Goal: Information Seeking & Learning: Learn about a topic

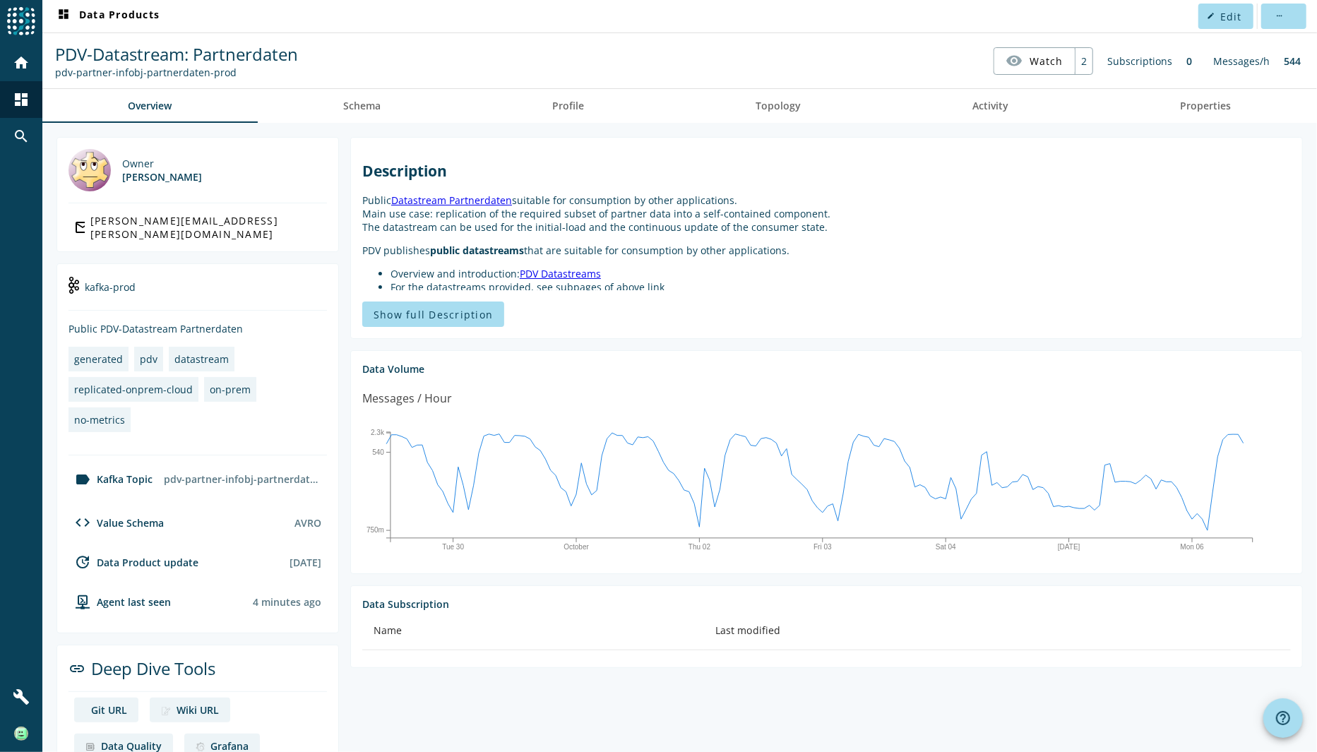
click at [258, 54] on span "PDV-Datastream: Partnerdaten" at bounding box center [176, 53] width 243 height 23
click at [137, 61] on span "PDV-Datastream: Partnerdaten" at bounding box center [176, 53] width 243 height 23
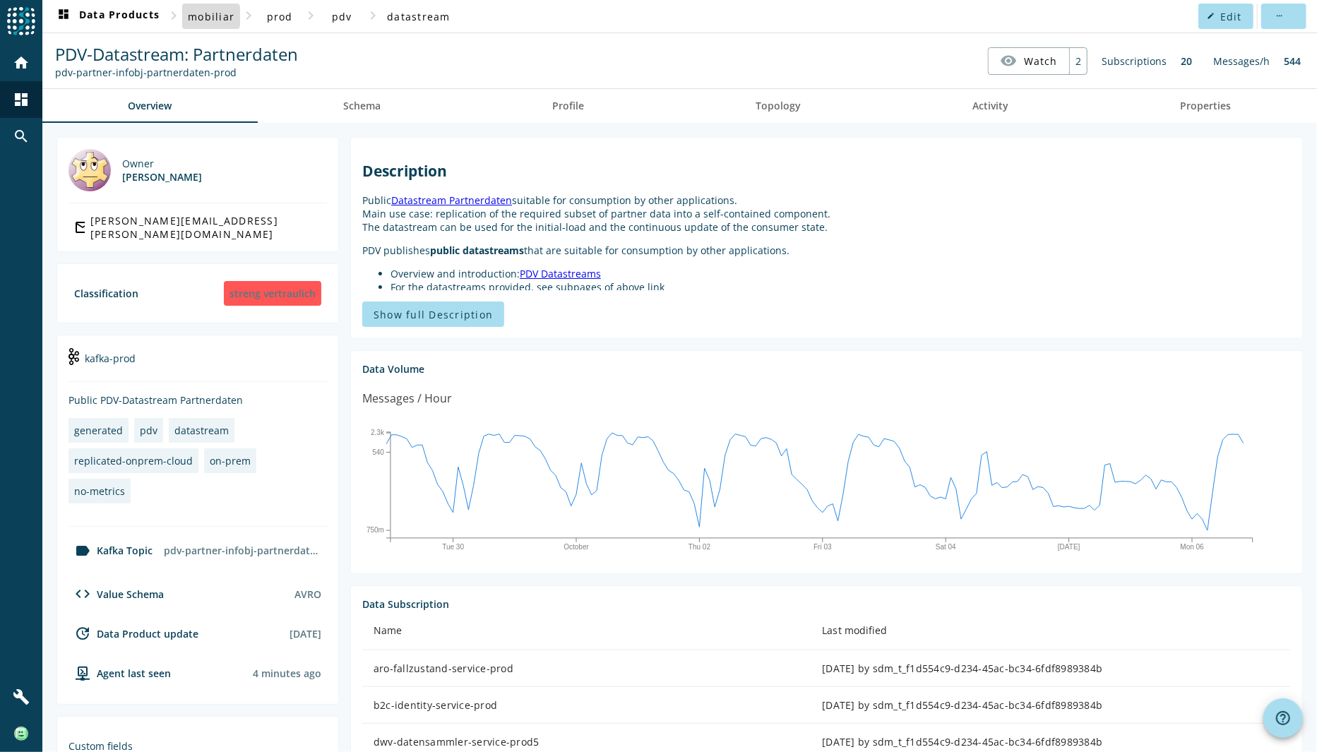
click at [210, 16] on span "mobiliar" at bounding box center [211, 16] width 47 height 13
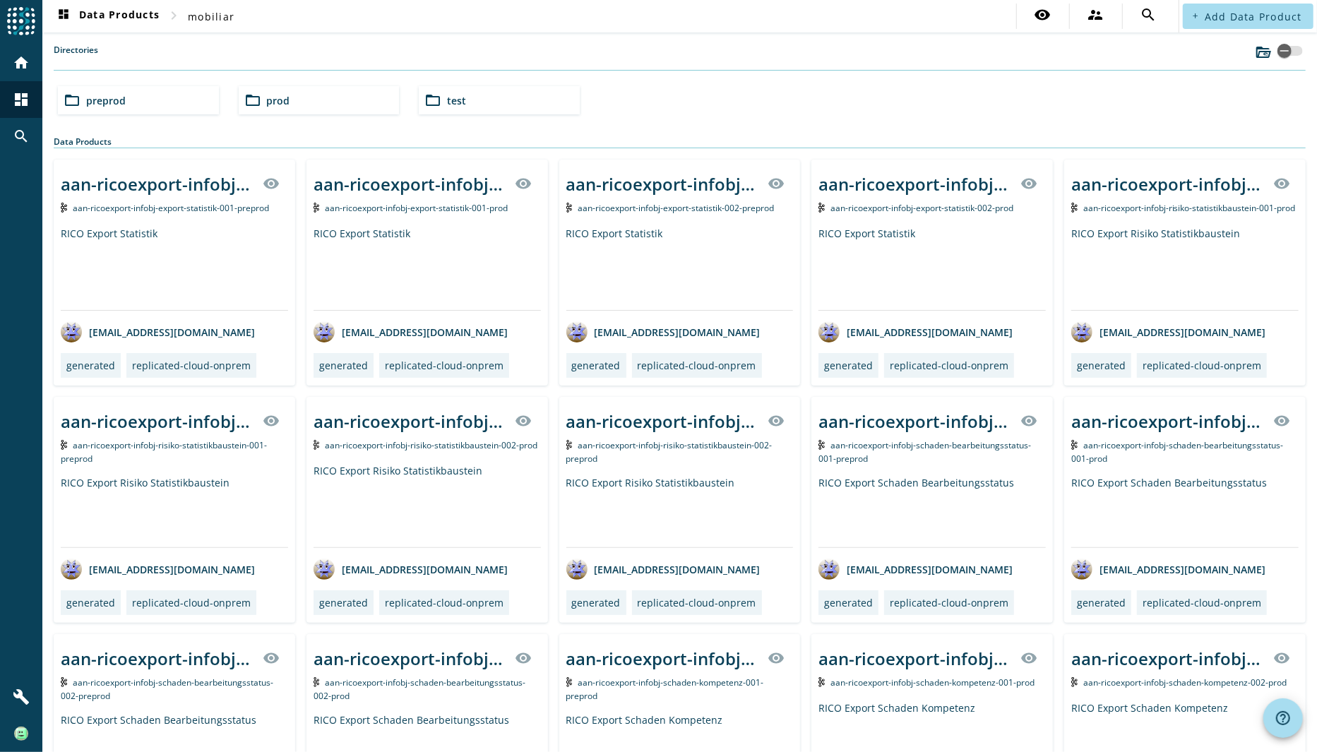
click at [287, 96] on span "prod" at bounding box center [278, 100] width 23 height 13
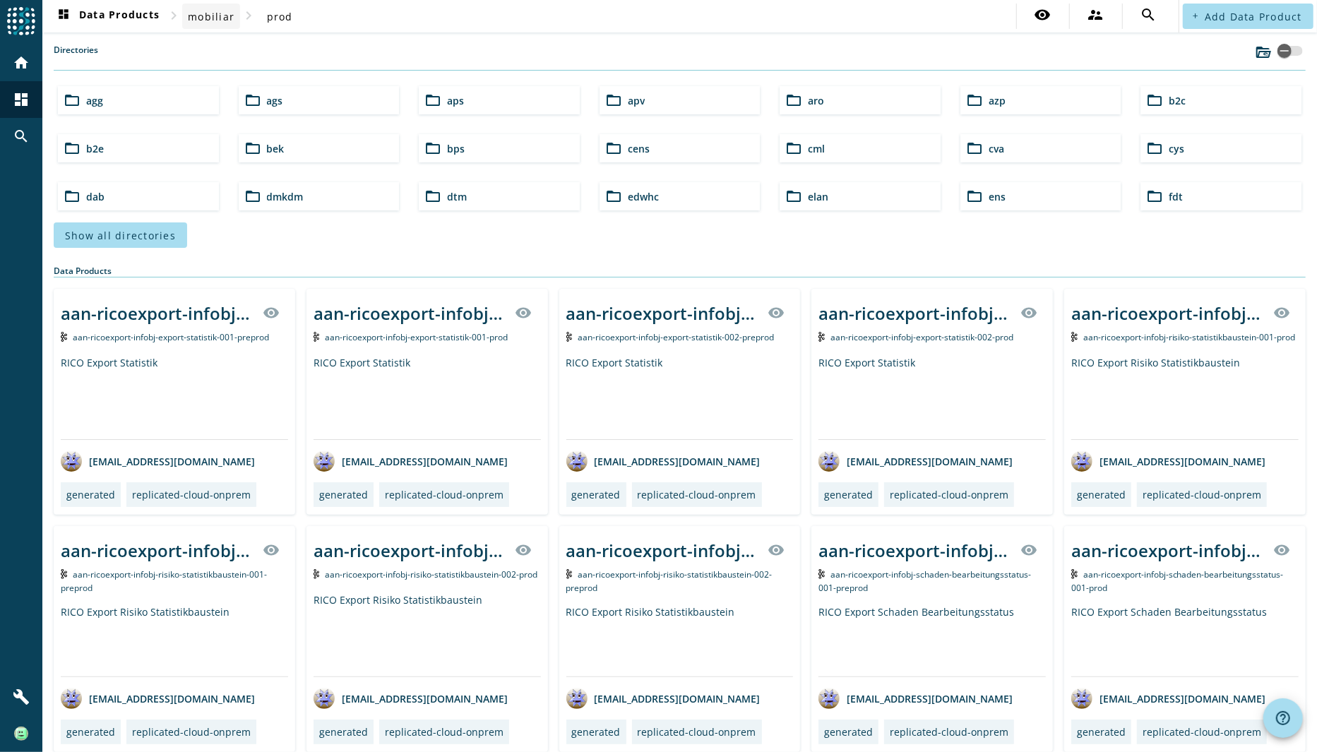
click at [226, 19] on span "mobiliar" at bounding box center [211, 16] width 47 height 13
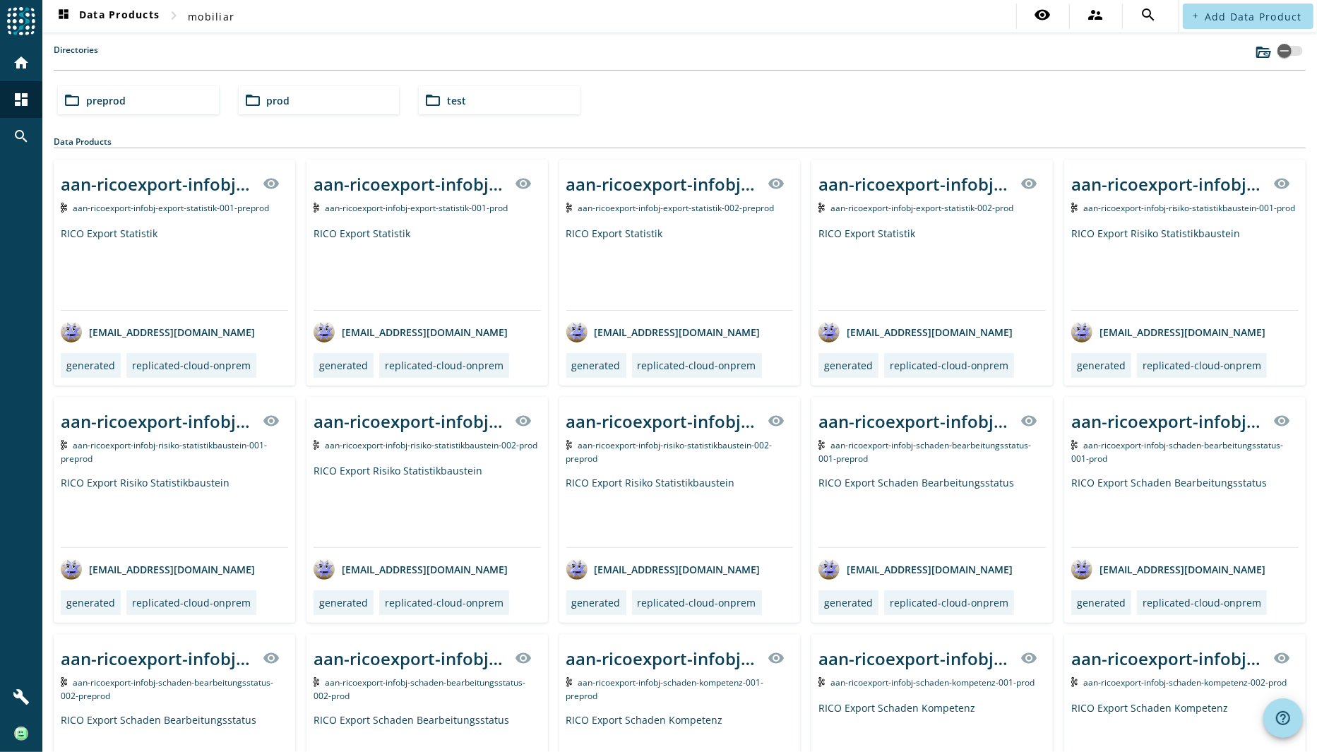
click at [112, 97] on span "preprod" at bounding box center [106, 100] width 40 height 13
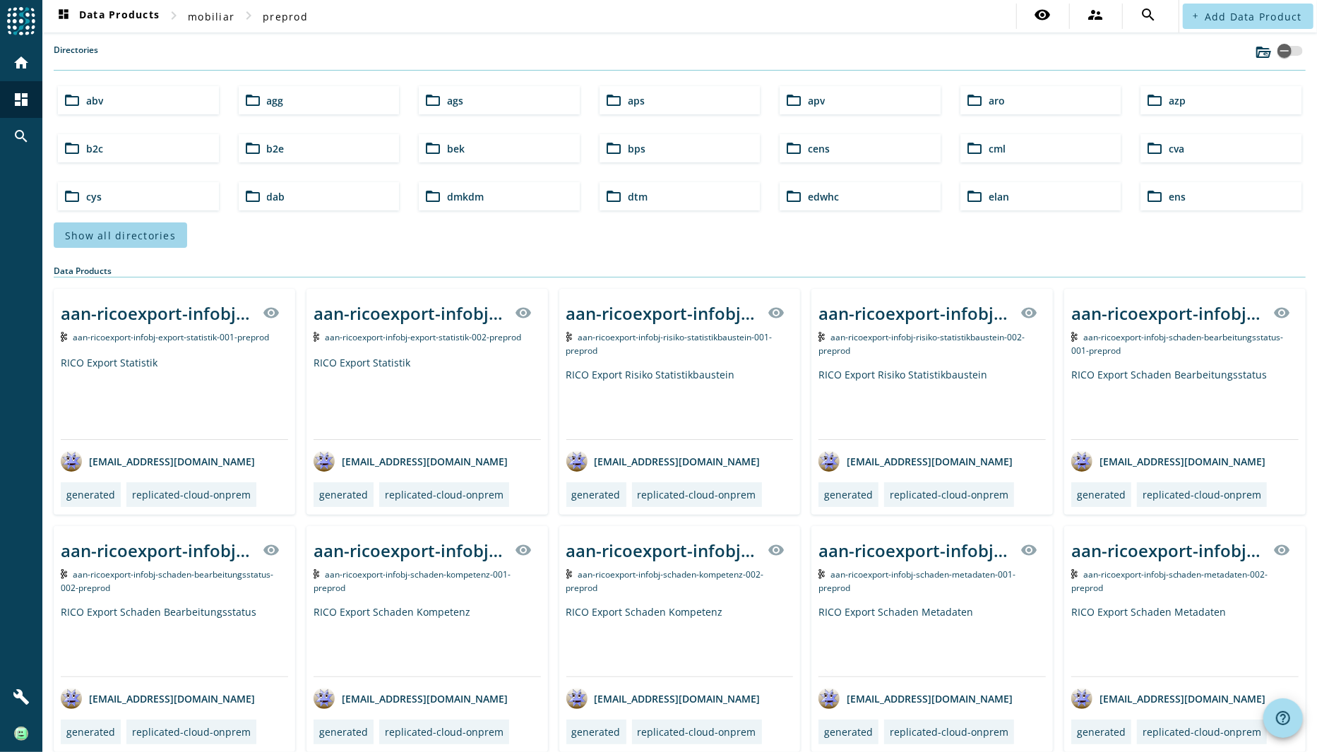
click at [136, 234] on span "Show all directories" at bounding box center [120, 235] width 111 height 13
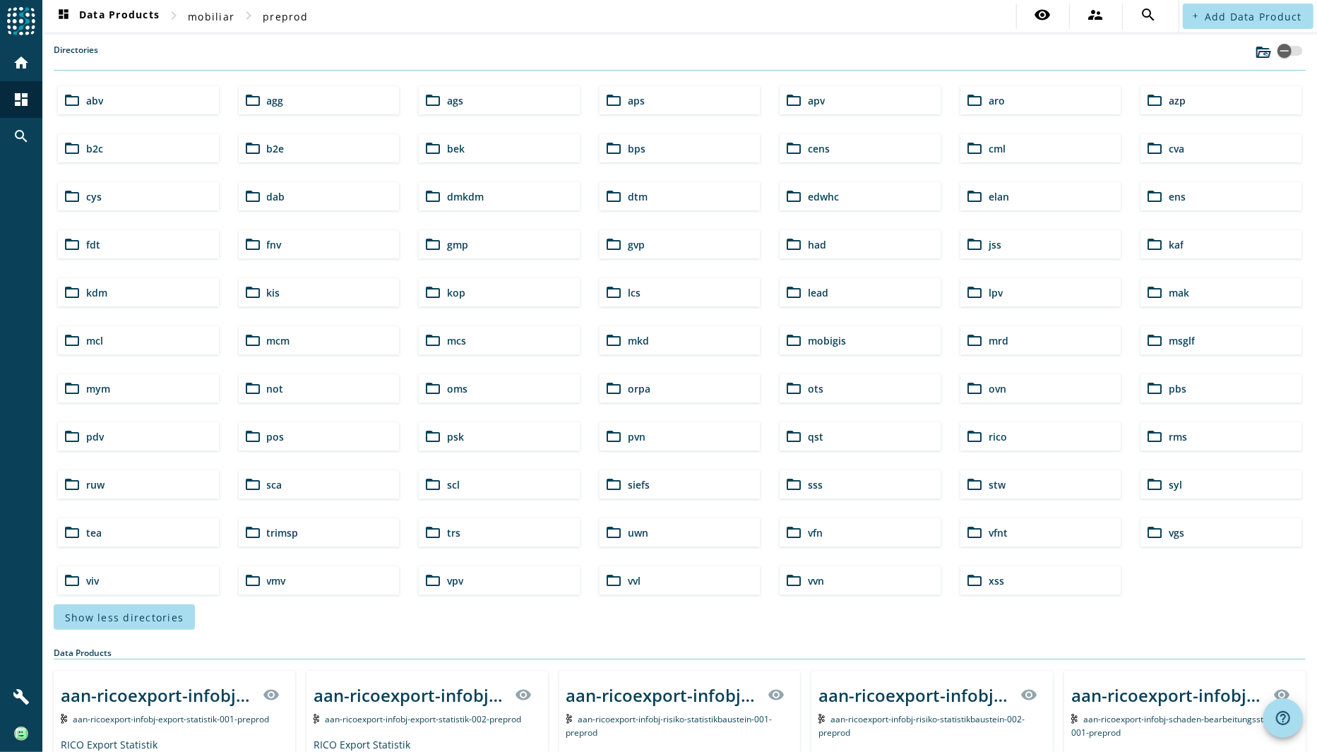
click at [97, 433] on span "pdv" at bounding box center [95, 436] width 18 height 13
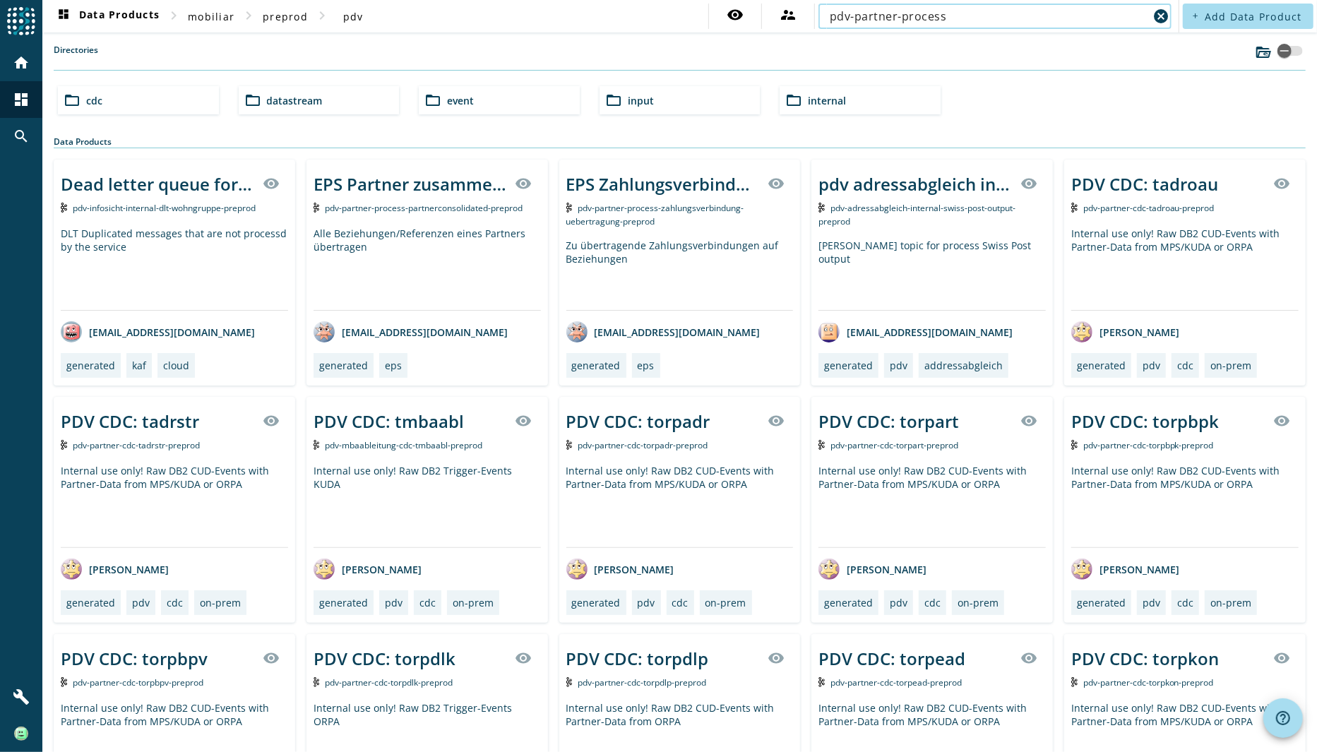
type input "pdv-partner-process"
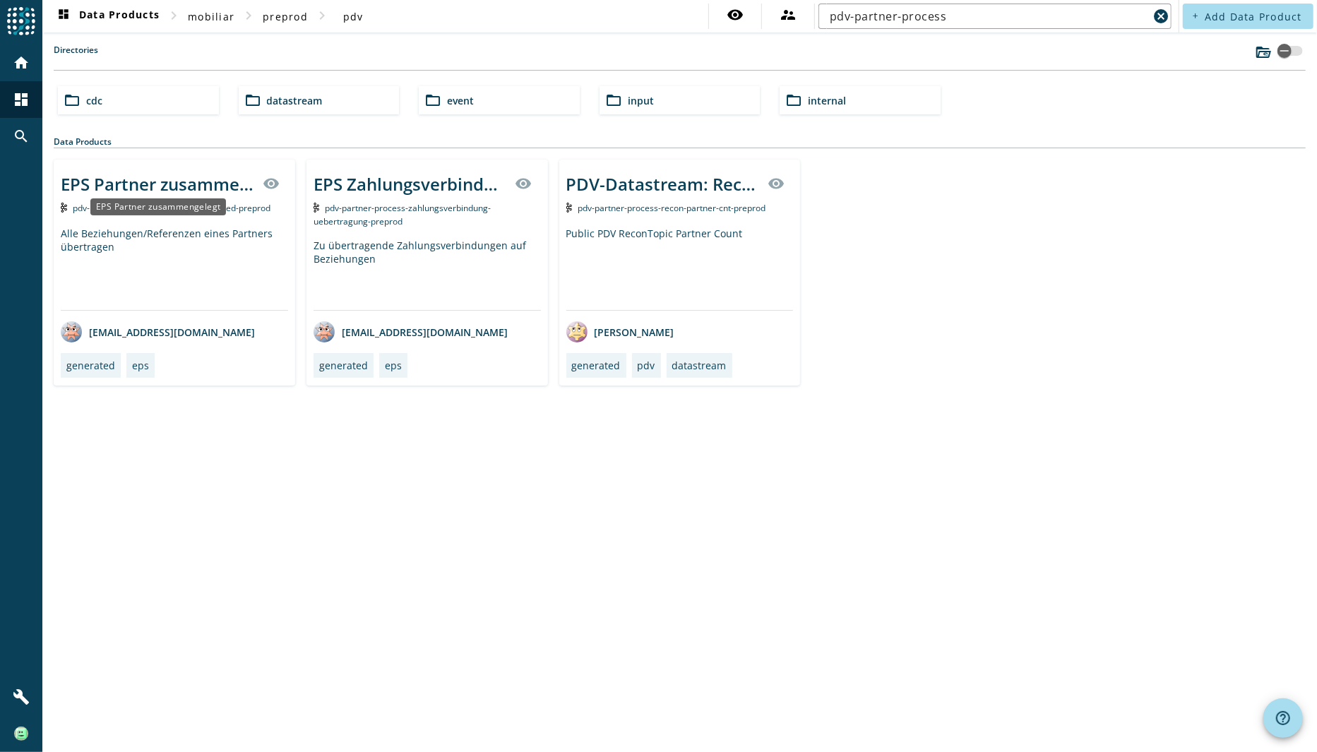
click at [165, 178] on div "EPS Partner zusammengelegt" at bounding box center [157, 183] width 193 height 23
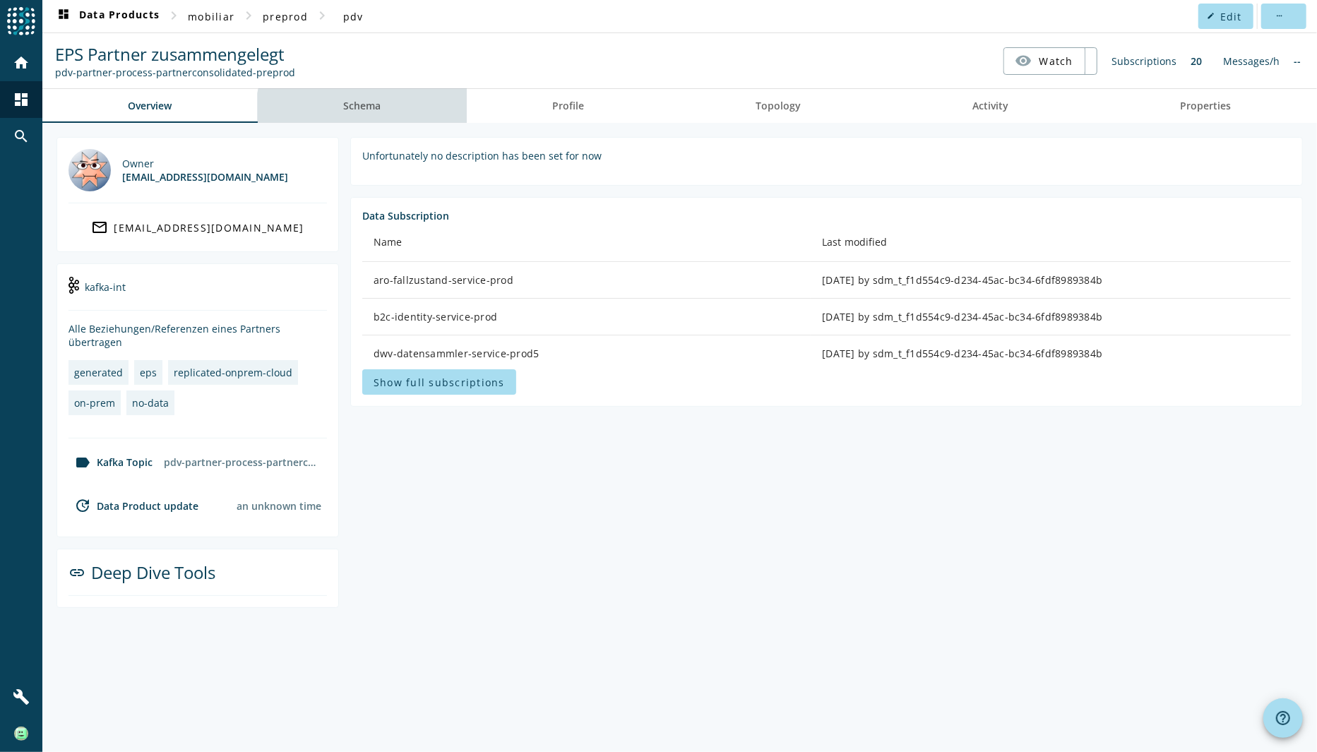
click at [367, 116] on span "Schema" at bounding box center [362, 106] width 37 height 34
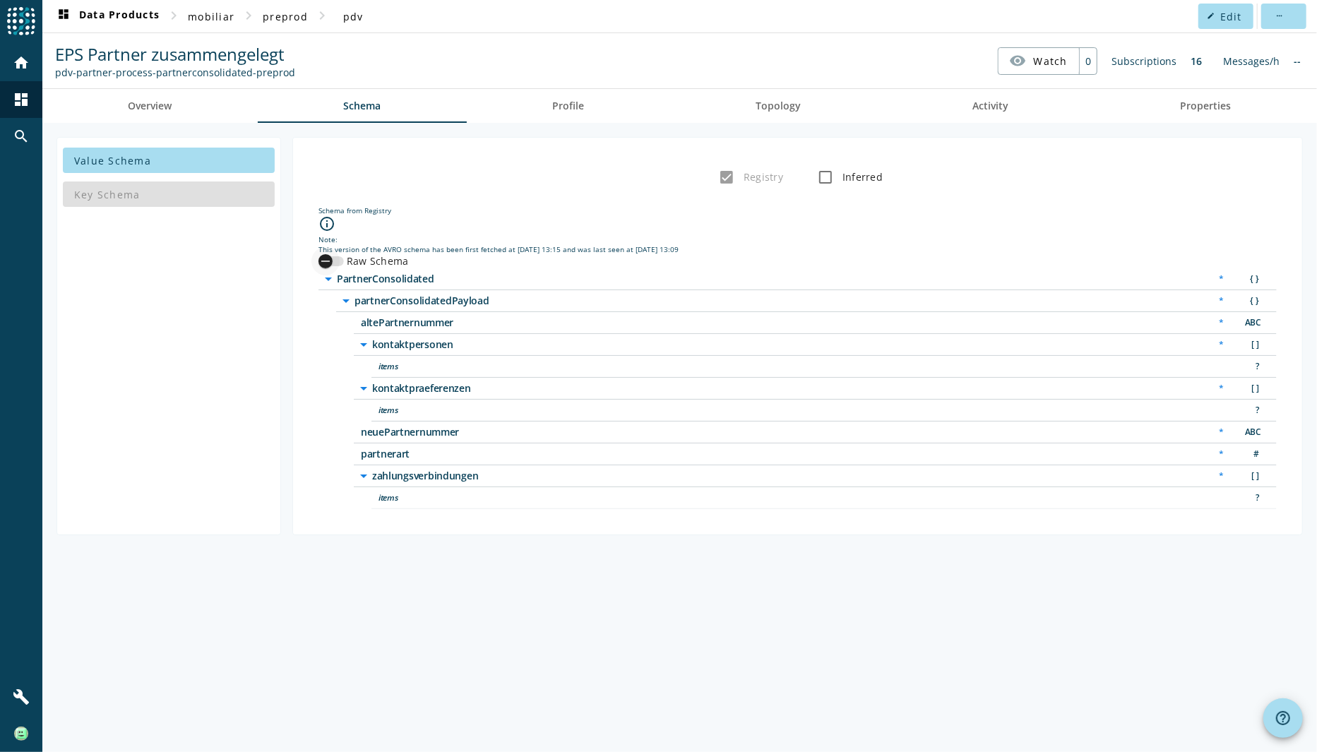
click at [336, 255] on div "button" at bounding box center [325, 261] width 28 height 28
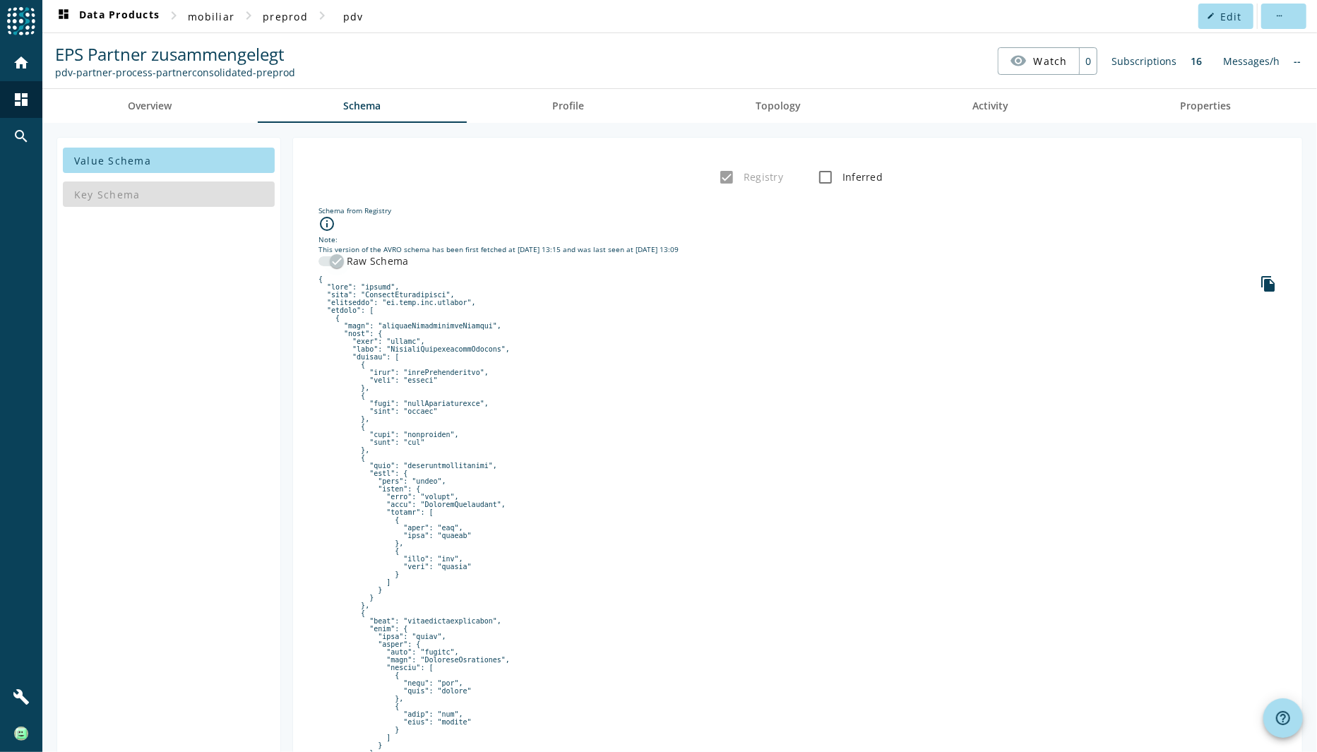
click at [326, 253] on div "button" at bounding box center [337, 261] width 28 height 28
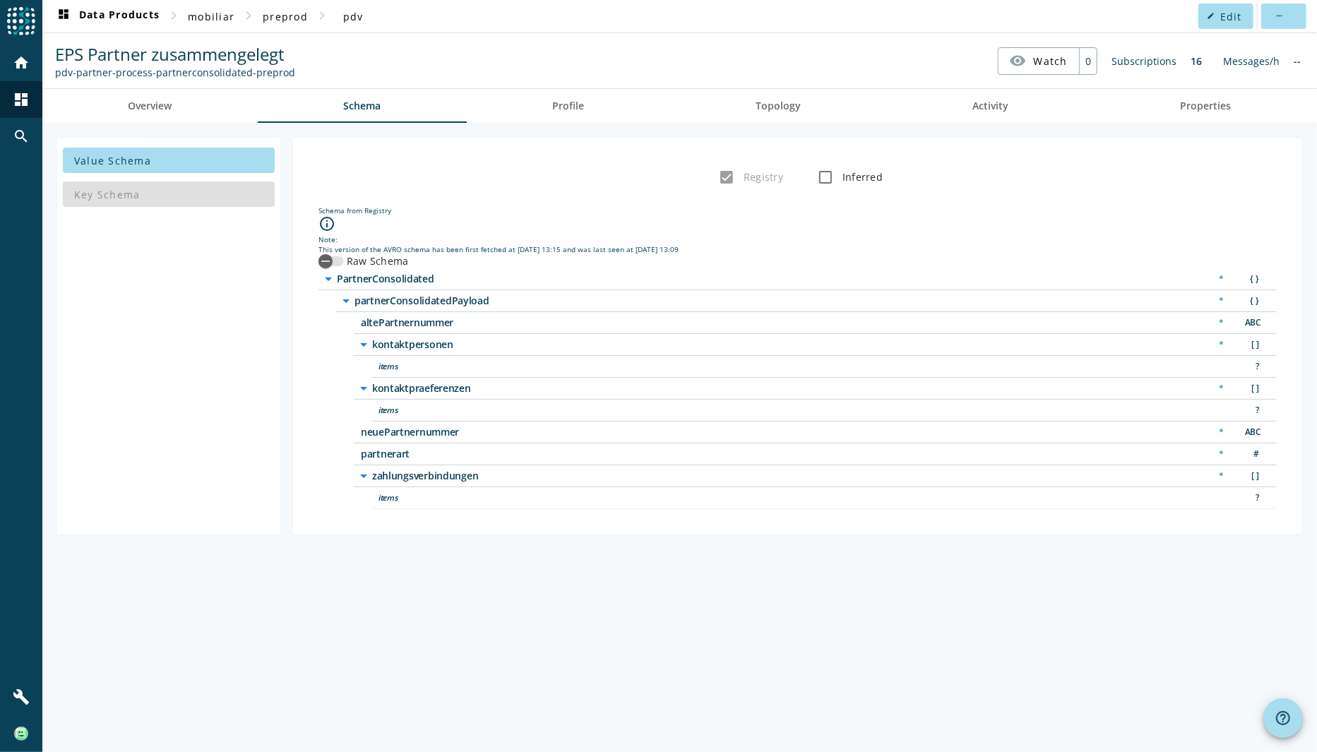
click at [143, 55] on span "EPS Partner zusammengelegt" at bounding box center [169, 53] width 229 height 23
click at [157, 104] on span "Overview" at bounding box center [150, 106] width 44 height 10
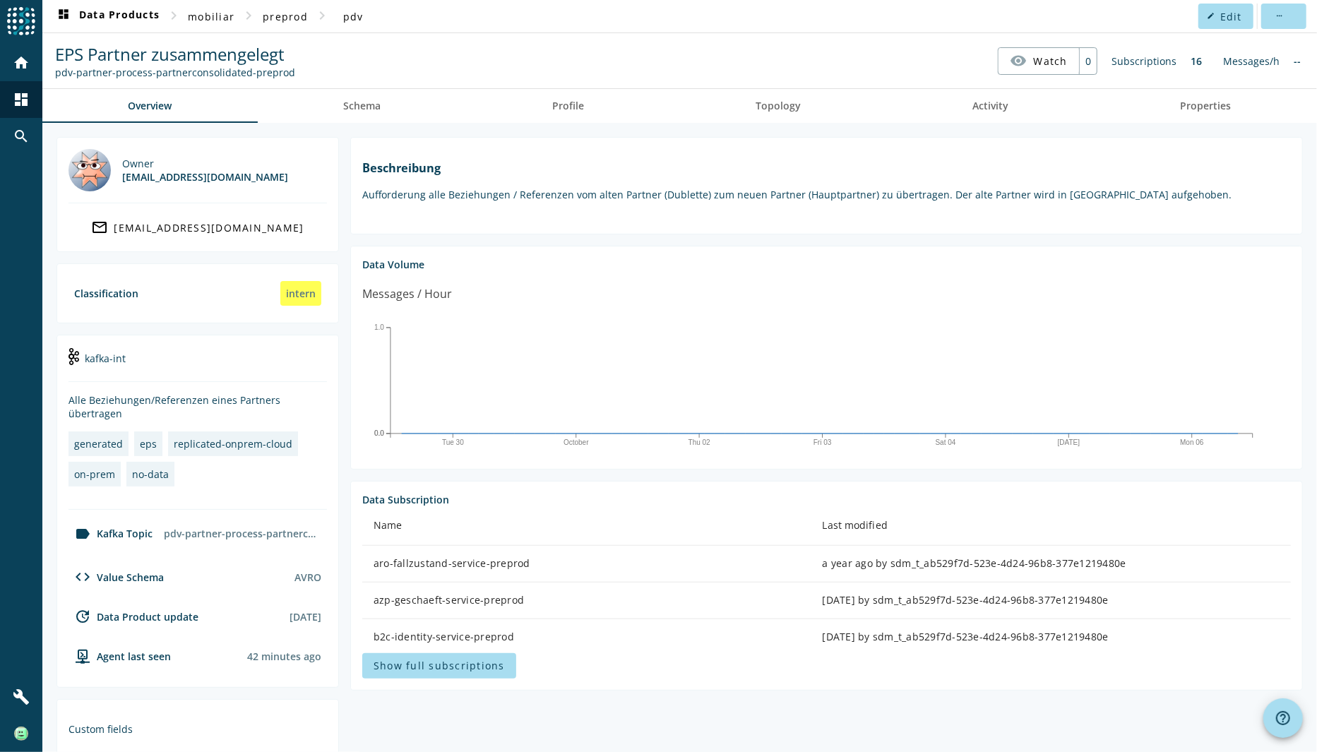
click at [287, 521] on div "pdv-partner-process-partnerconsolidated-preprod" at bounding box center [242, 533] width 169 height 25
copy div "partnerconsolidated"
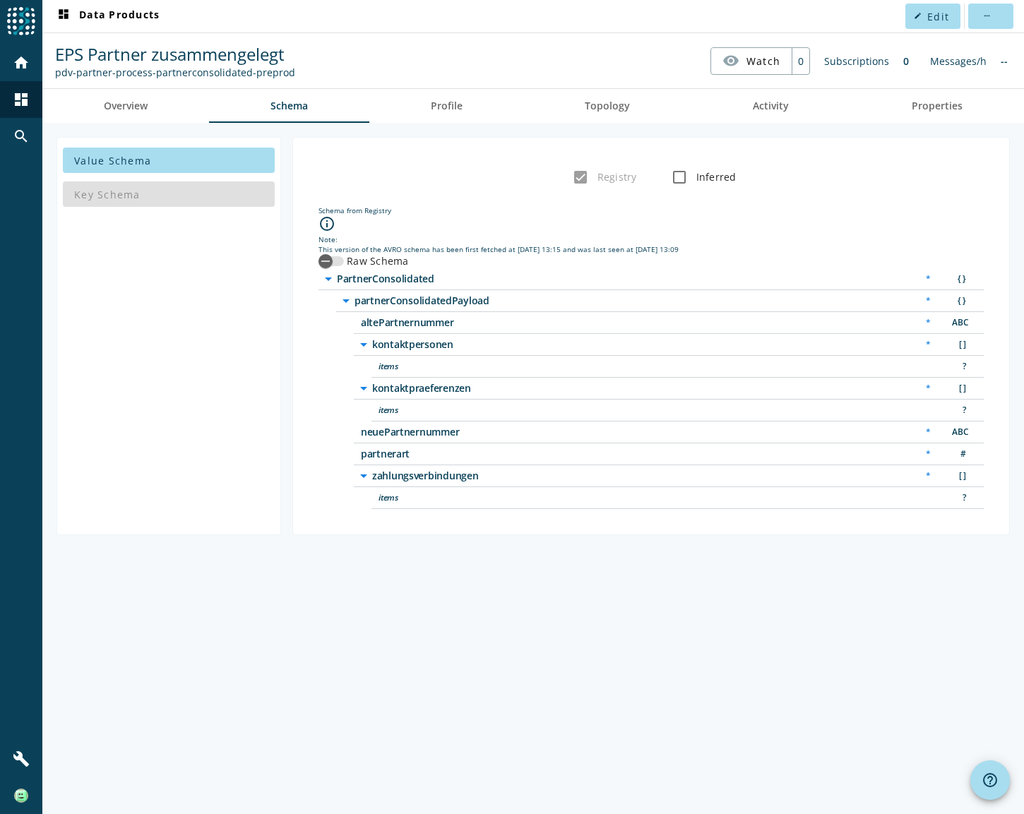
click at [360, 254] on label "Raw Schema" at bounding box center [376, 261] width 65 height 14
click at [344, 256] on button "Raw Schema" at bounding box center [330, 261] width 25 height 10
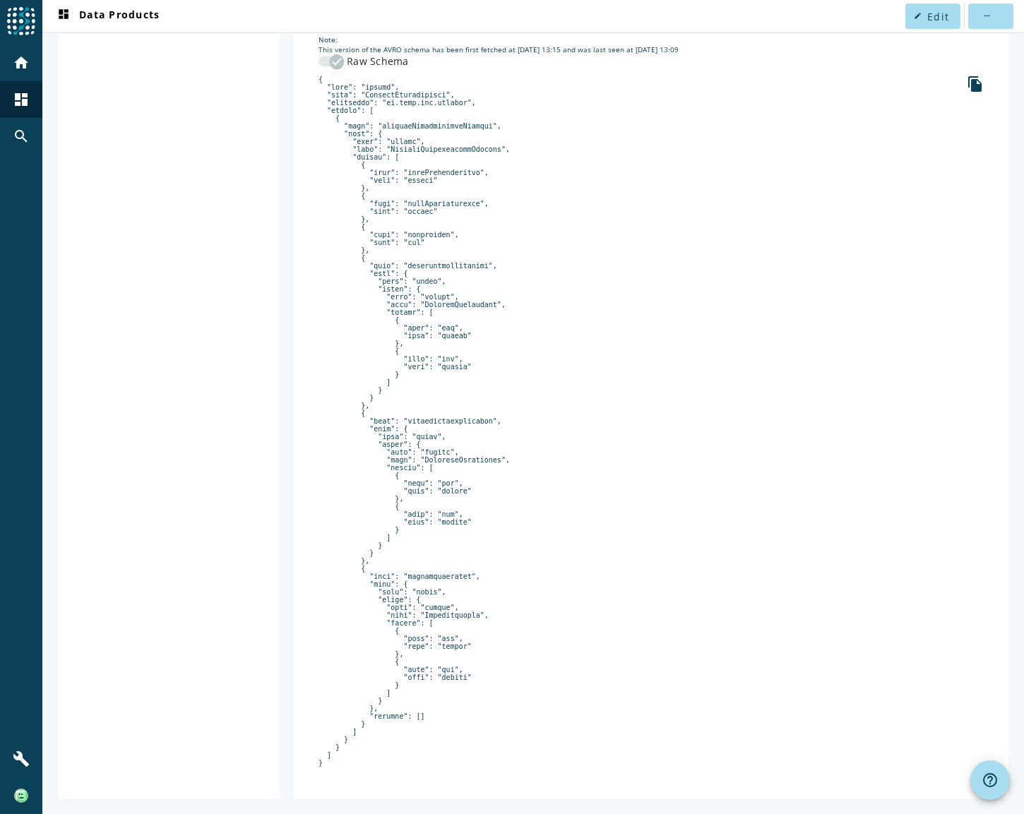
scroll to position [259, 0]
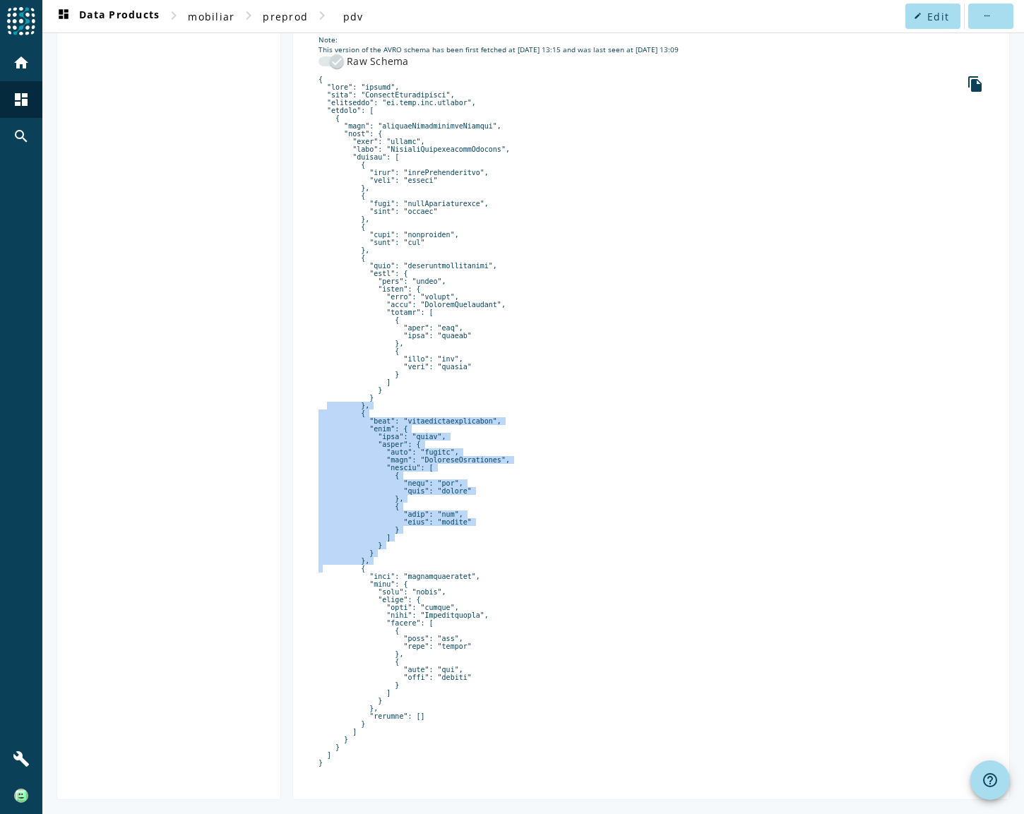
drag, startPoint x: 300, startPoint y: 376, endPoint x: 514, endPoint y: 544, distance: 272.0
click at [514, 544] on div "Registry Inferred Schema from Registry info_outline Note: This version of the A…" at bounding box center [650, 368] width 717 height 863
copy pre "}, { "name": "zahlungsverbindungen", "type": { "type": "array", "items": { "typ…"
